Goal: Register for event/course

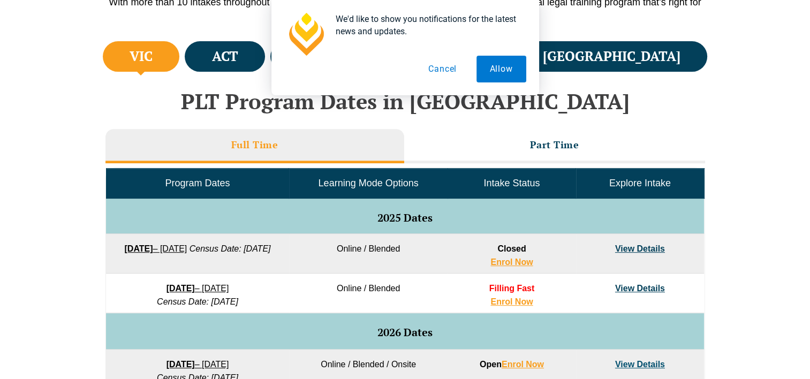
scroll to position [268, 0]
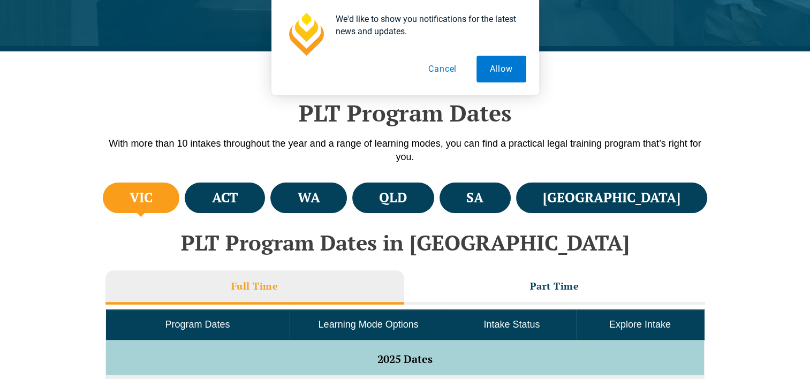
click at [453, 69] on button "Cancel" at bounding box center [442, 69] width 55 height 27
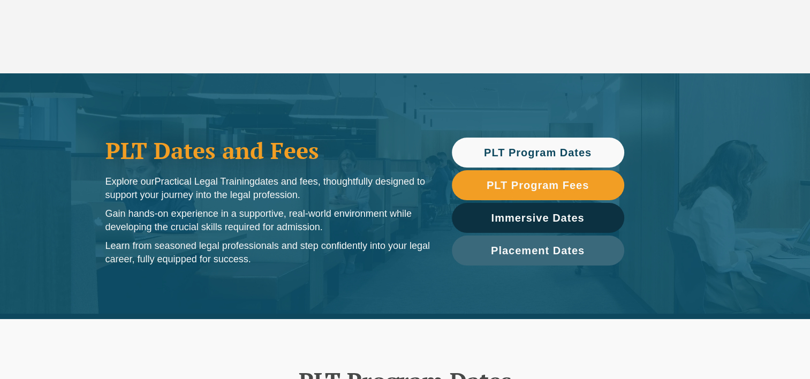
scroll to position [107, 0]
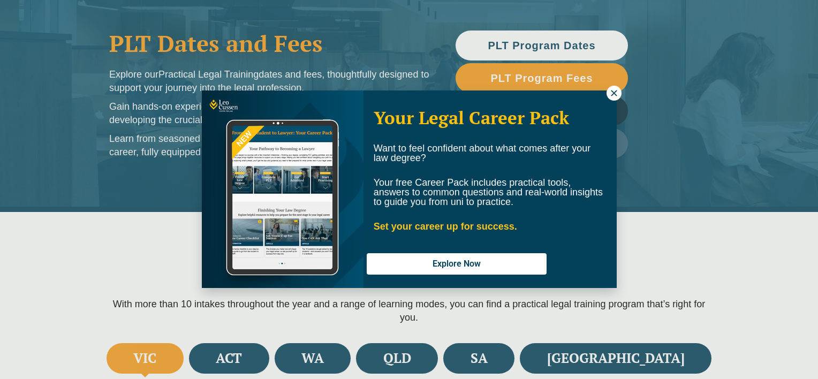
click at [615, 92] on icon at bounding box center [614, 93] width 6 height 6
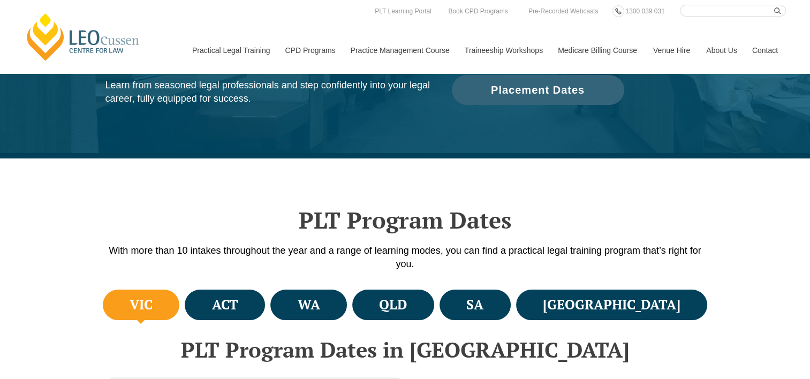
scroll to position [0, 0]
